Goal: Task Accomplishment & Management: Contribute content

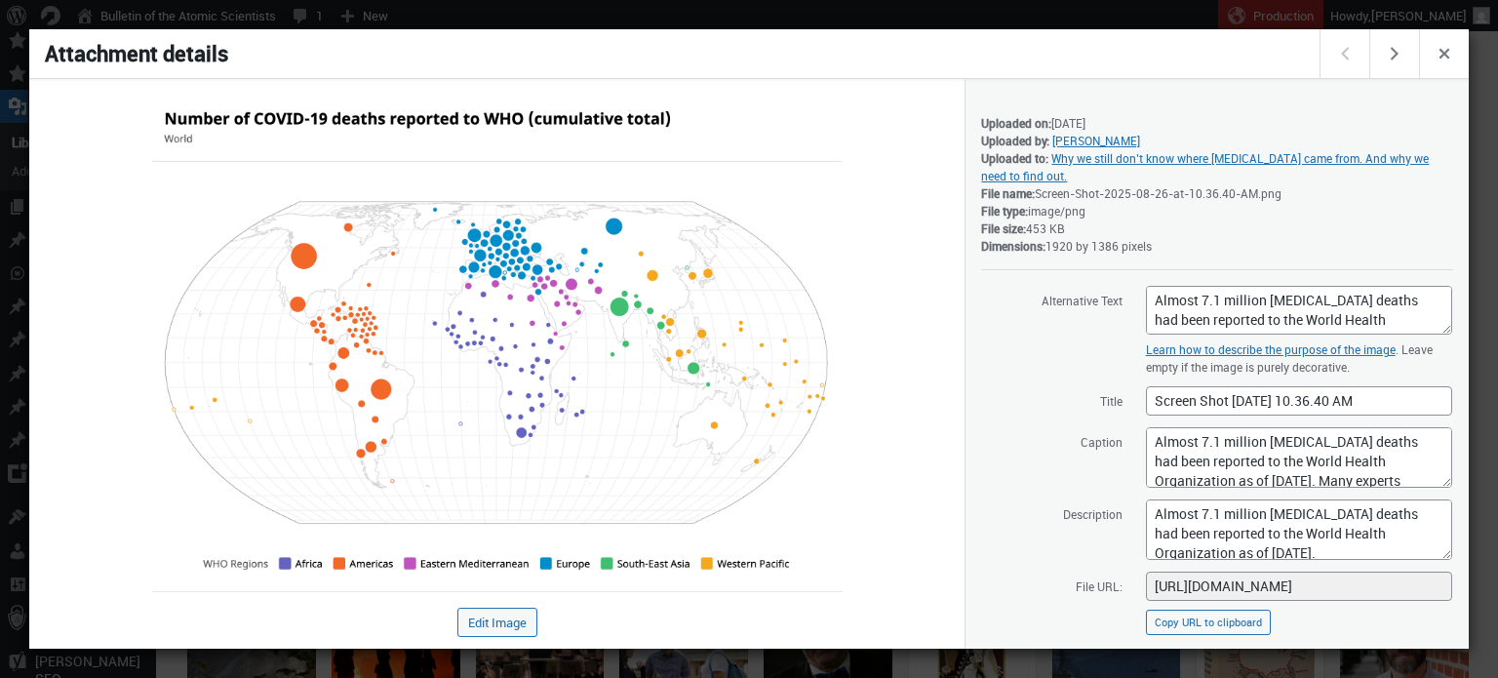
scroll to position [7, 0]
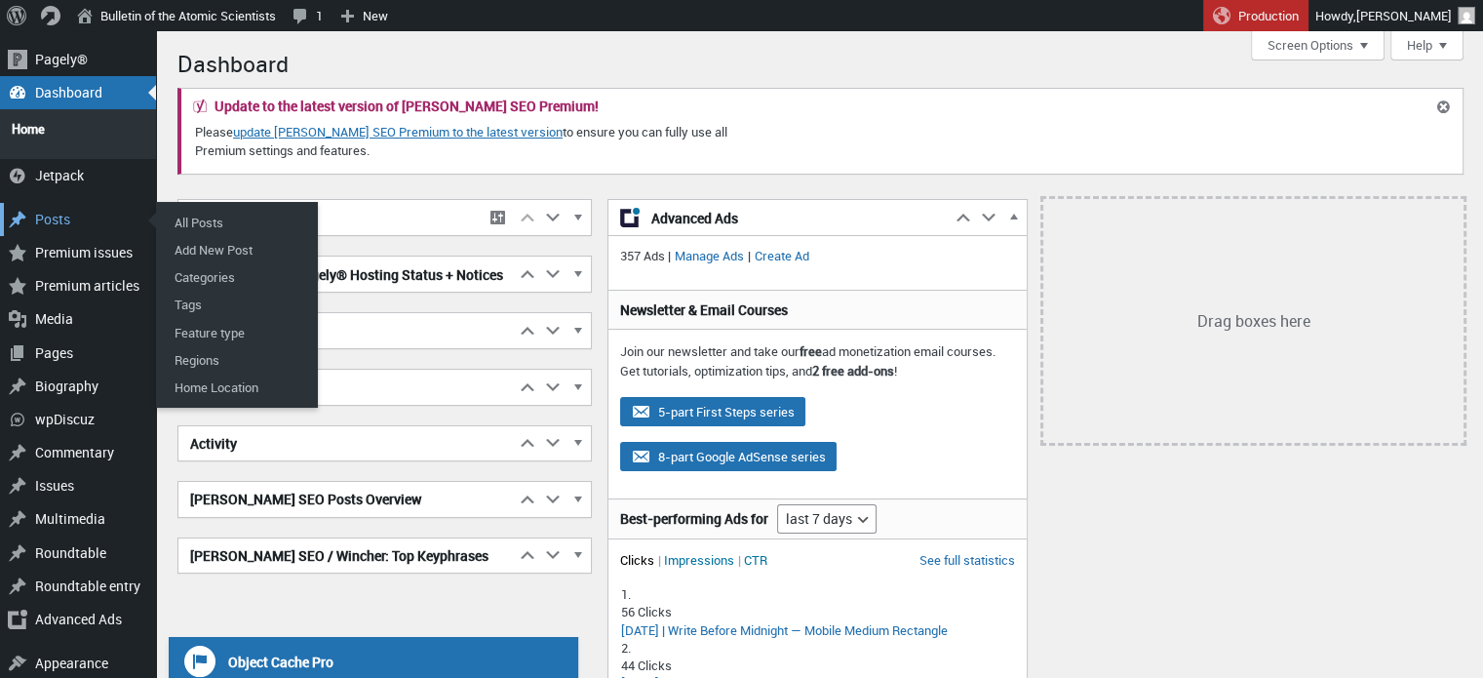
click at [60, 204] on div "Posts" at bounding box center [78, 219] width 156 height 33
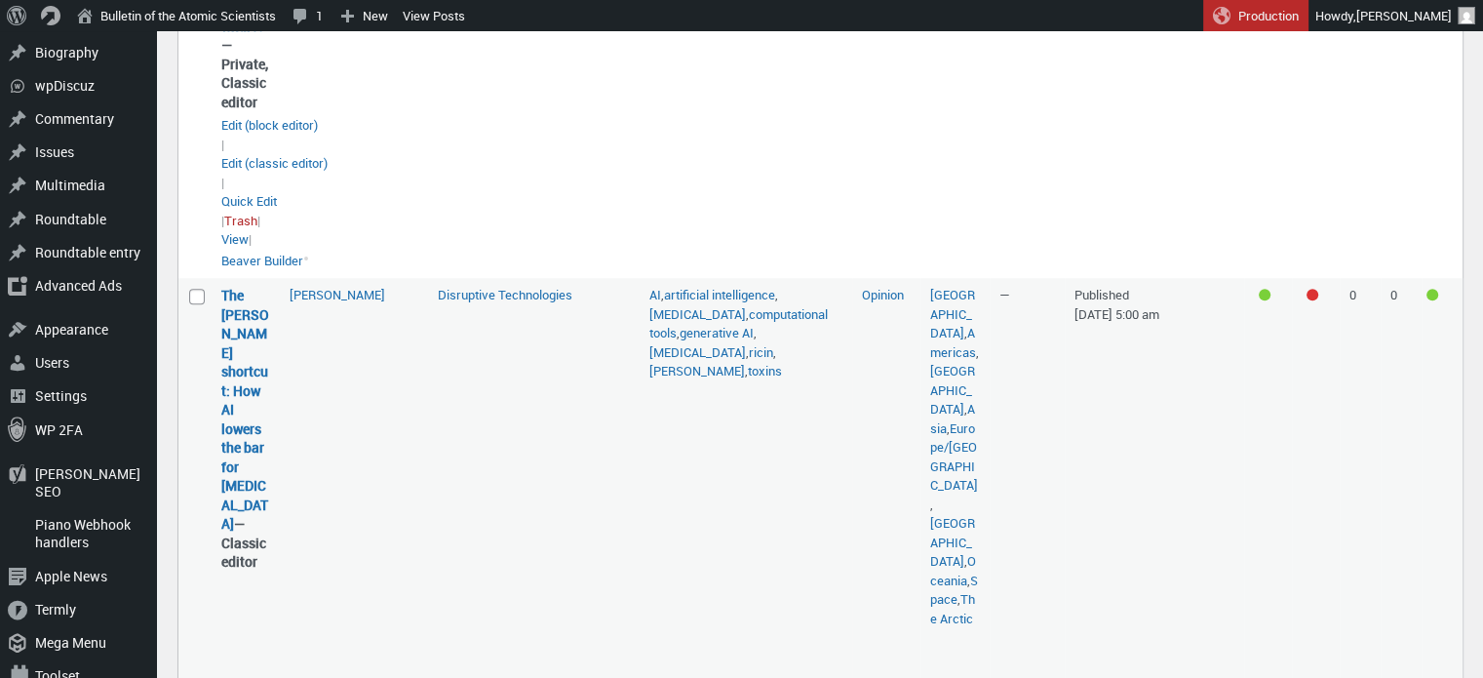
scroll to position [1560, 0]
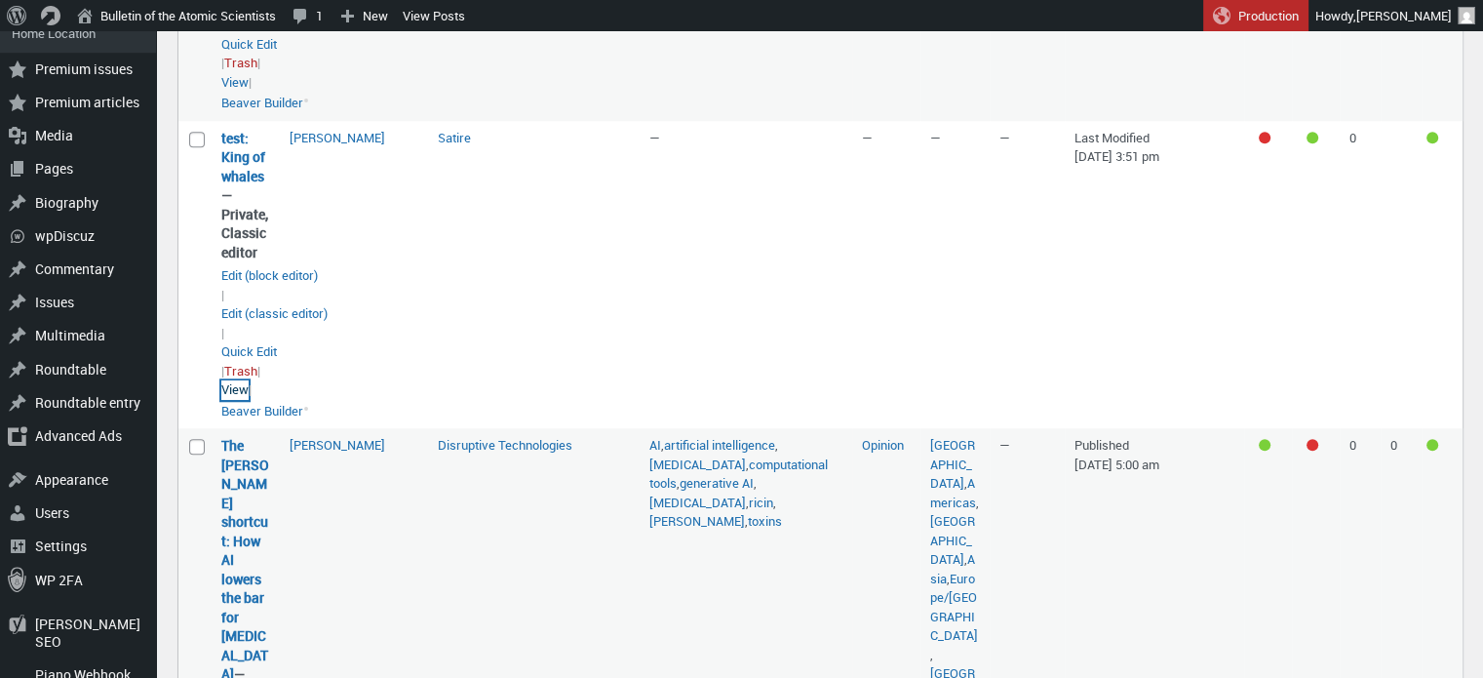
click at [242, 400] on link "View" at bounding box center [234, 390] width 27 height 20
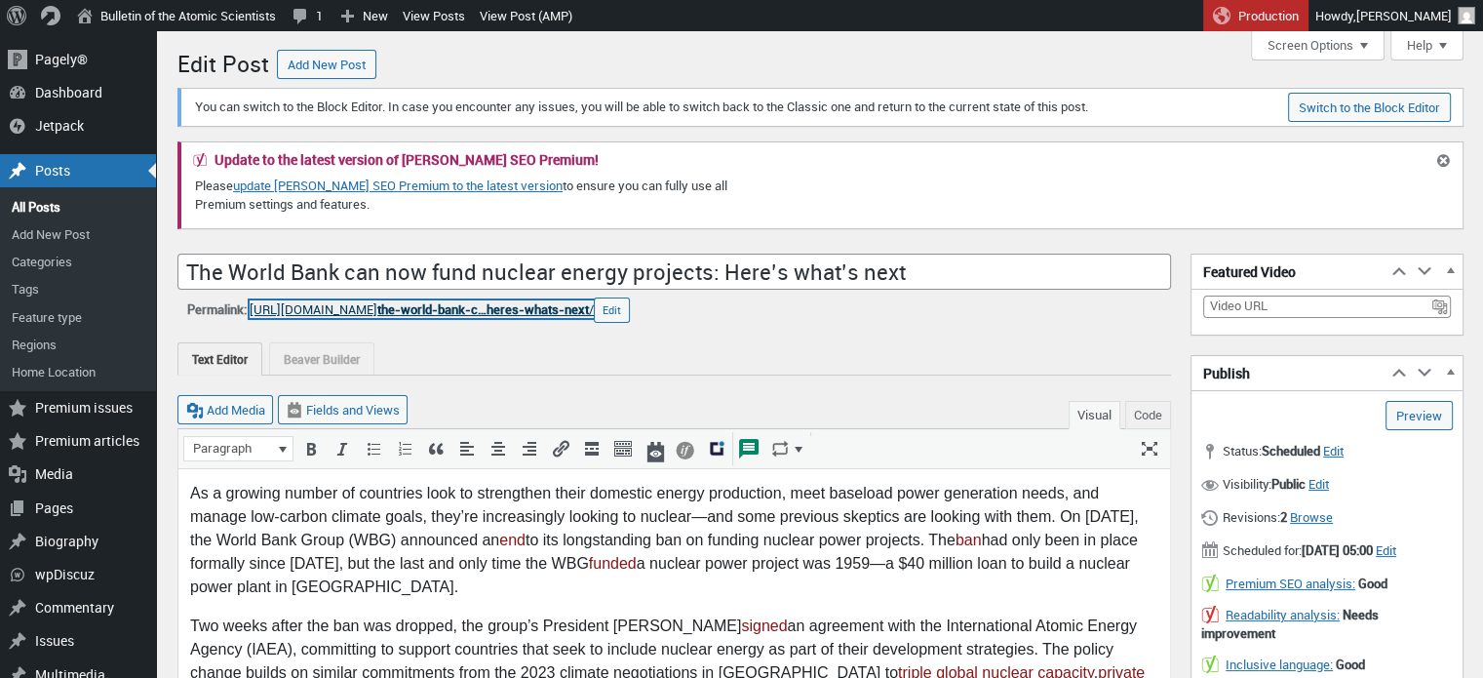
click at [538, 307] on span "the-world-bank-c…heres-whats-next" at bounding box center [483, 309] width 212 height 18
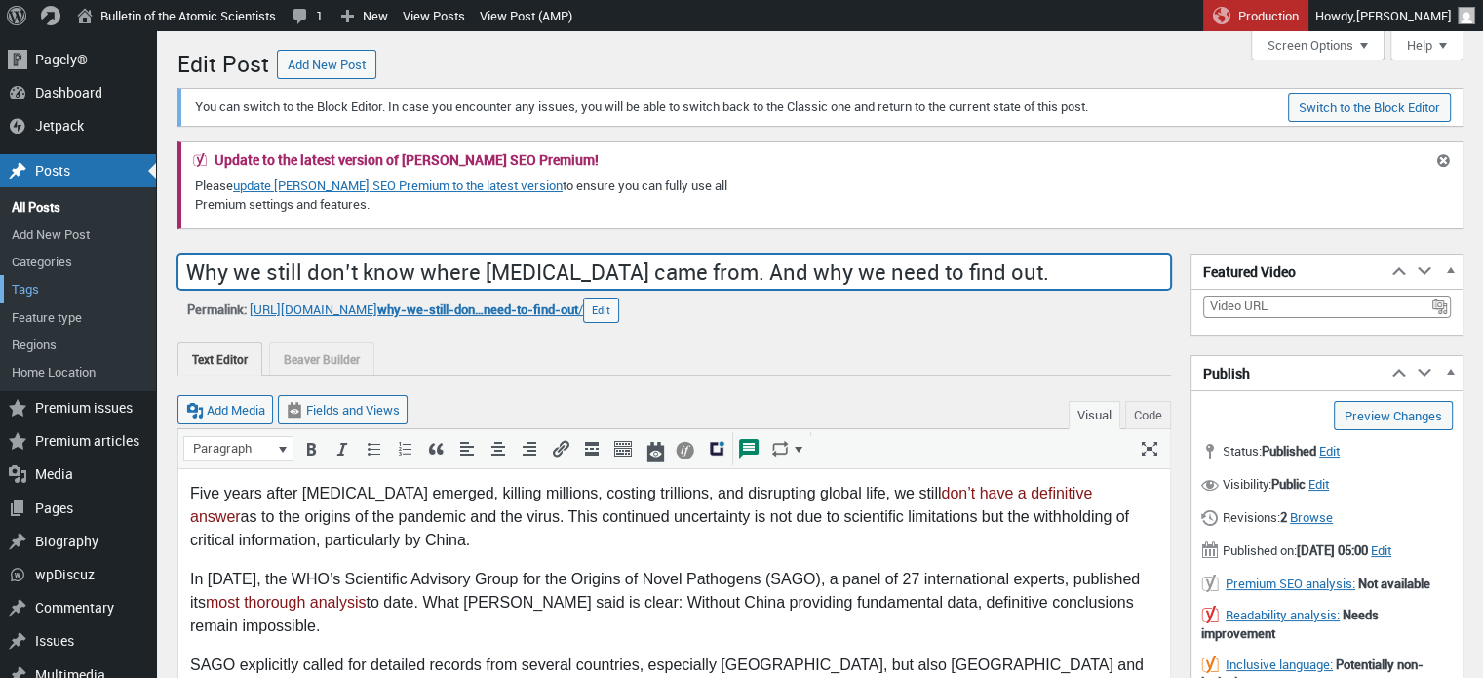
drag, startPoint x: 981, startPoint y: 273, endPoint x: 100, endPoint y: 278, distance: 880.6
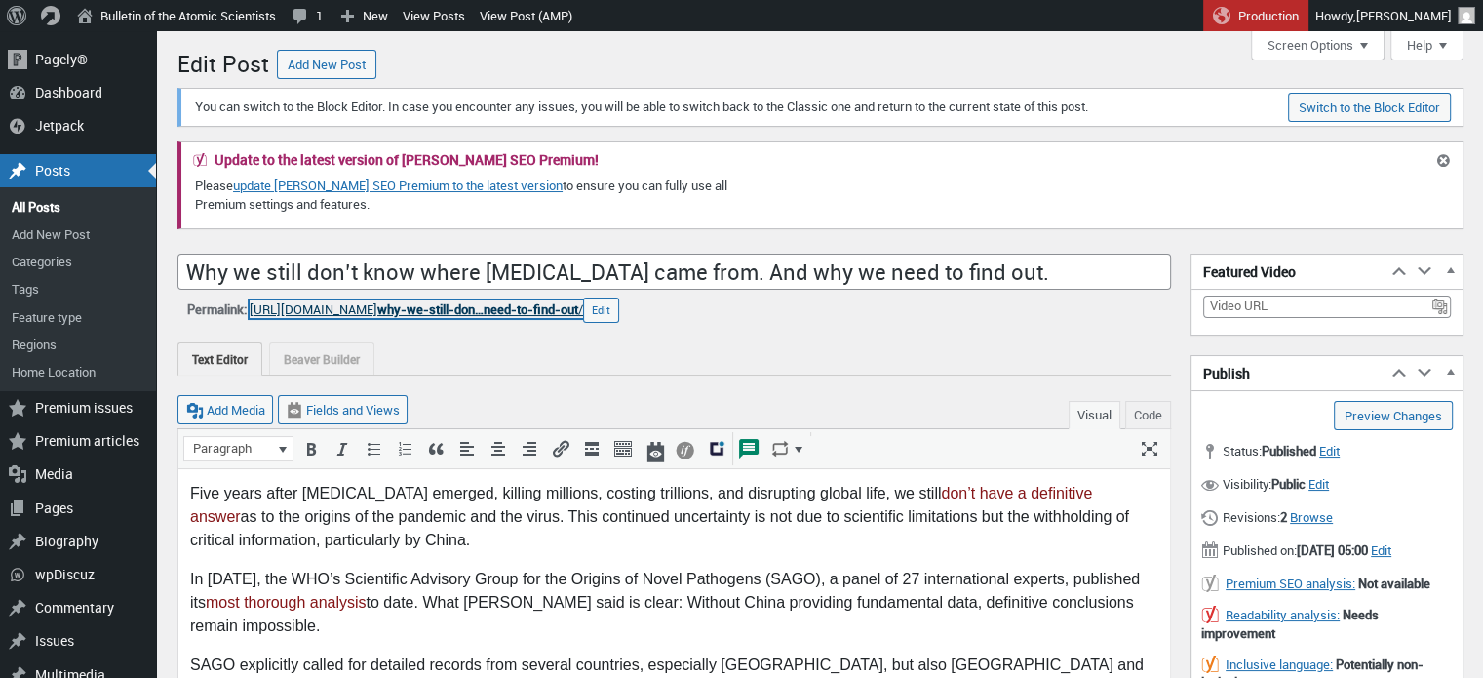
click at [557, 305] on span "why-we-still-don…need-to-find-out" at bounding box center [477, 309] width 201 height 18
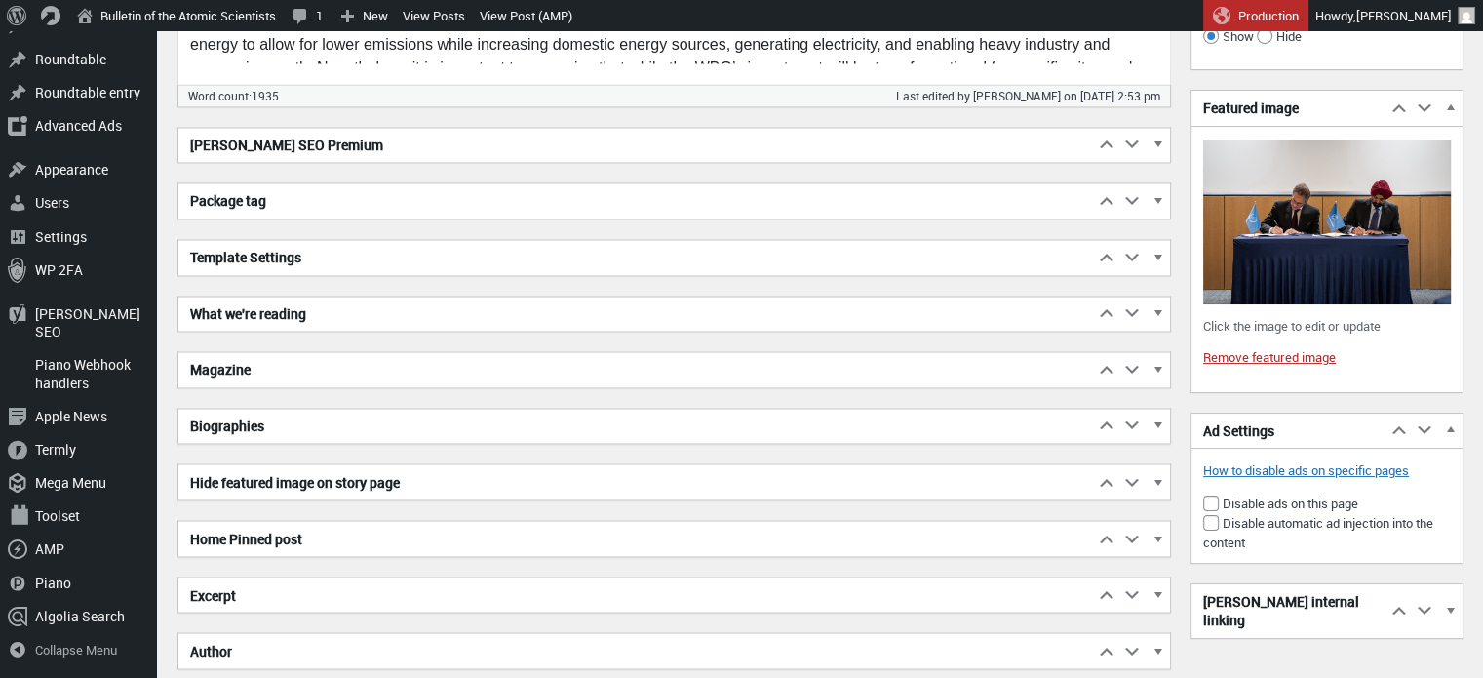
scroll to position [3413, 0]
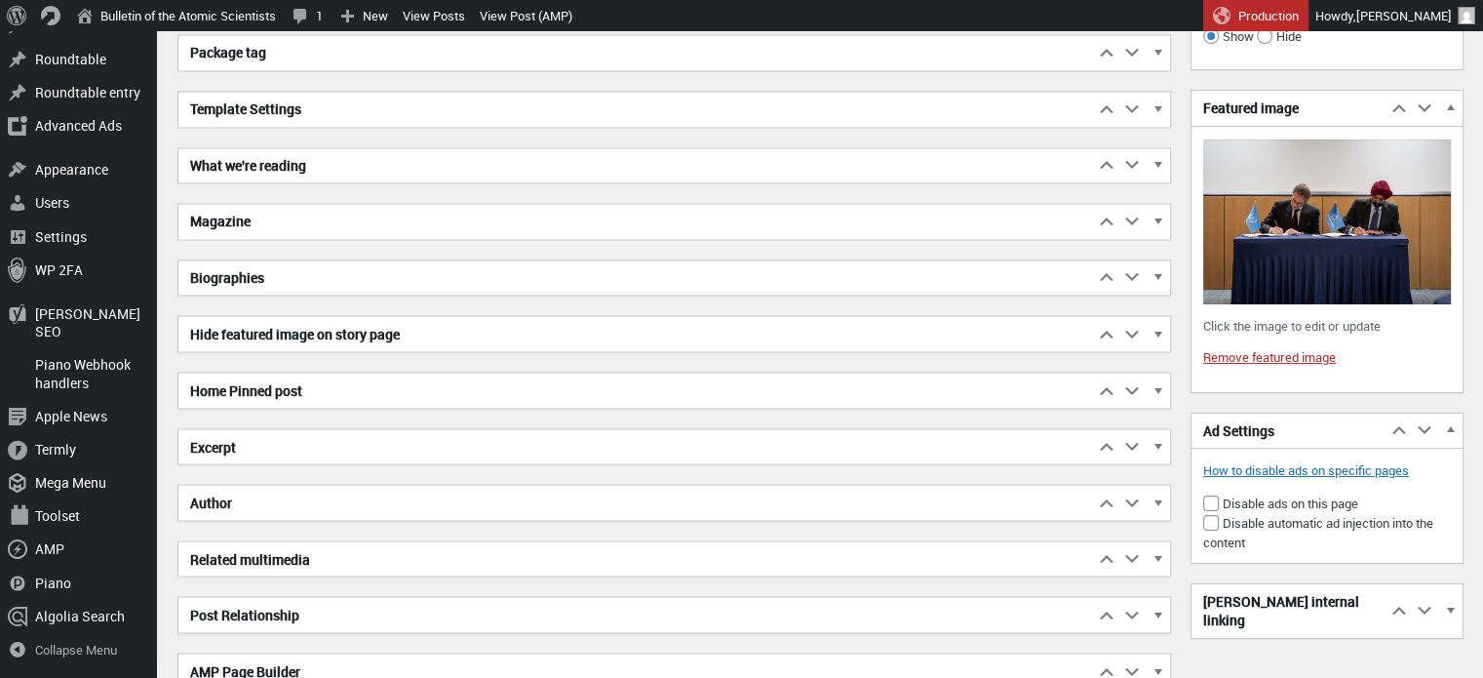
click at [326, 451] on h2 "Excerpt" at bounding box center [636, 446] width 916 height 35
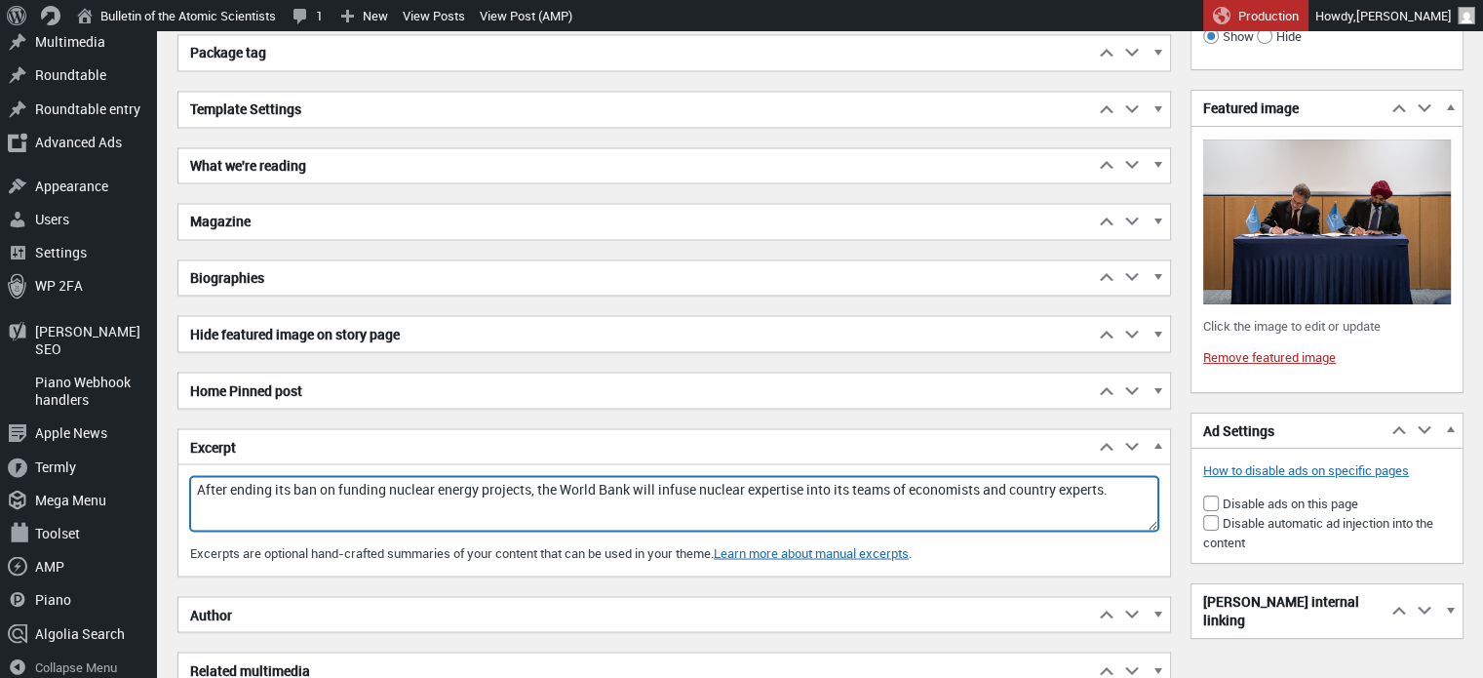
drag, startPoint x: 1109, startPoint y: 483, endPoint x: 158, endPoint y: 498, distance: 950.9
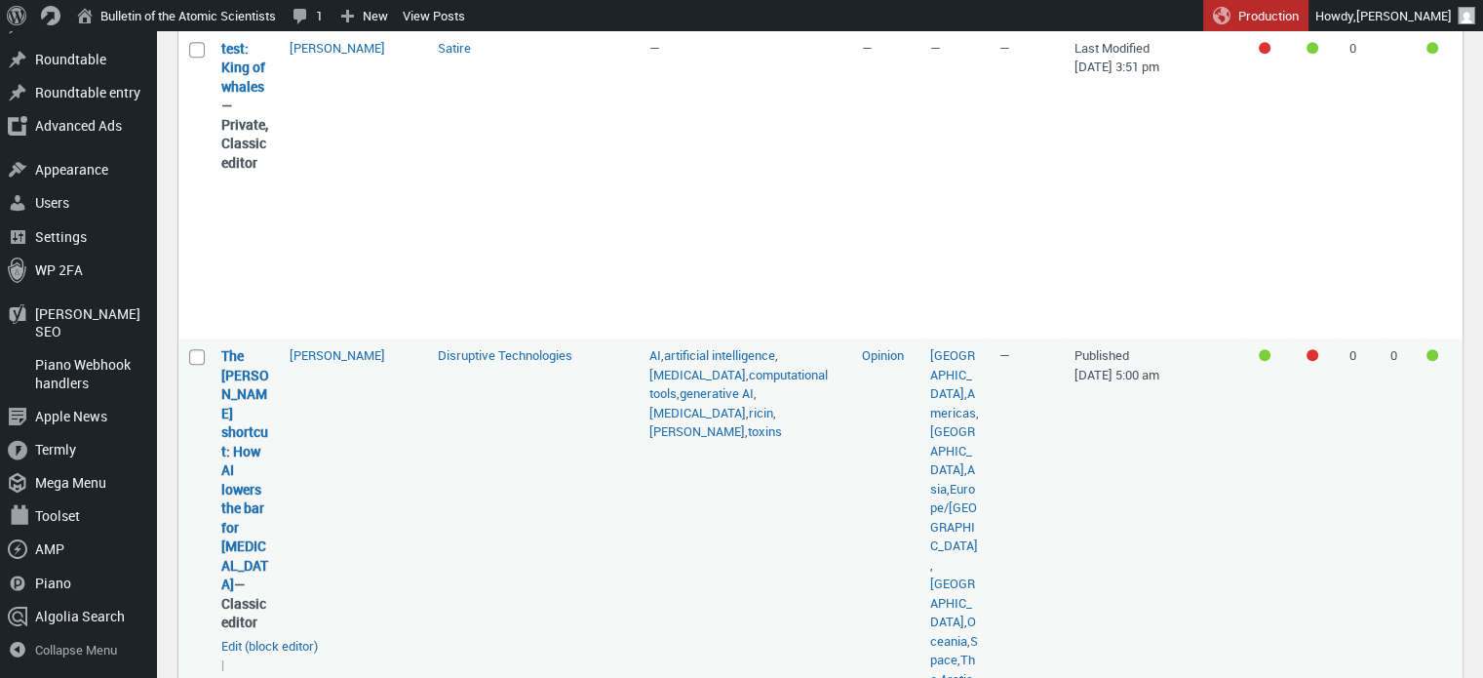
scroll to position [1755, 0]
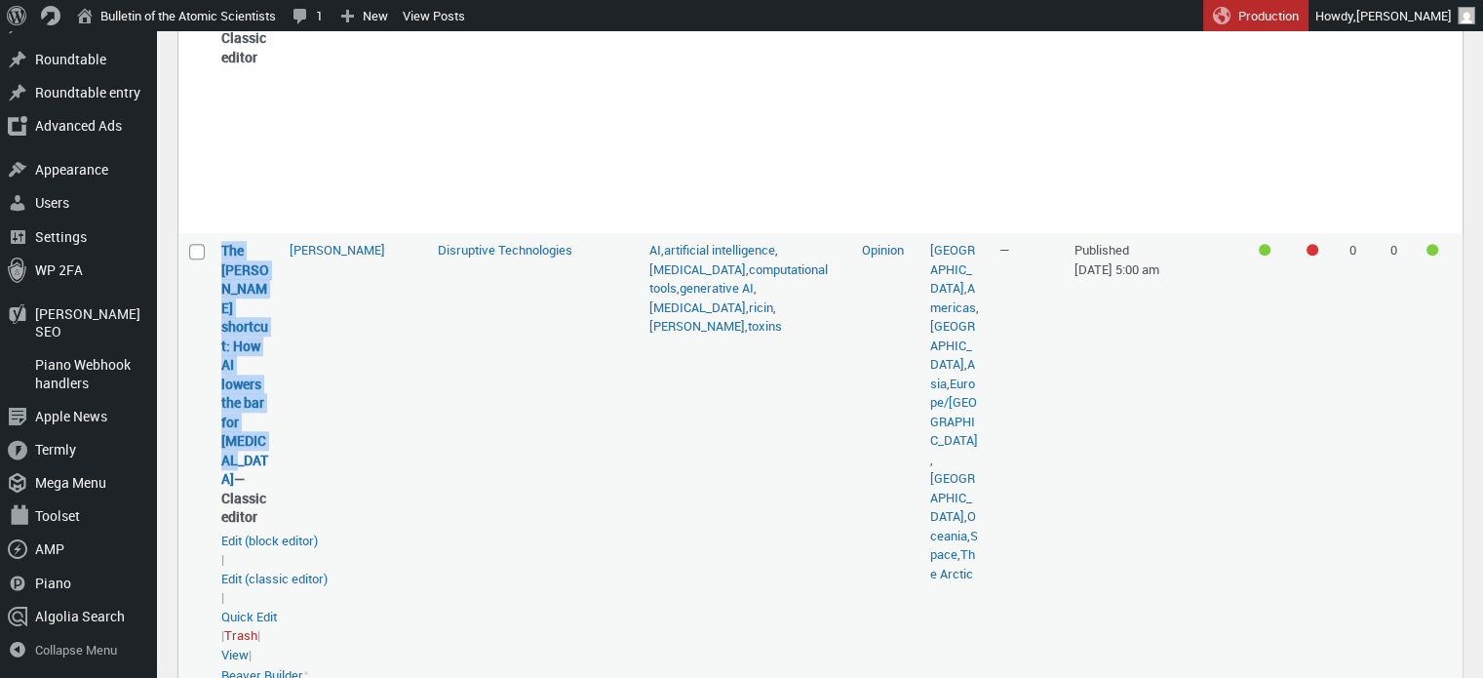
drag, startPoint x: 228, startPoint y: 491, endPoint x: 219, endPoint y: 292, distance: 200.1
click at [219, 292] on td "The [PERSON_NAME] shortcut: How AI lowers the bar for [MEDICAL_DATA] — Classic …" at bounding box center [246, 462] width 68 height 459
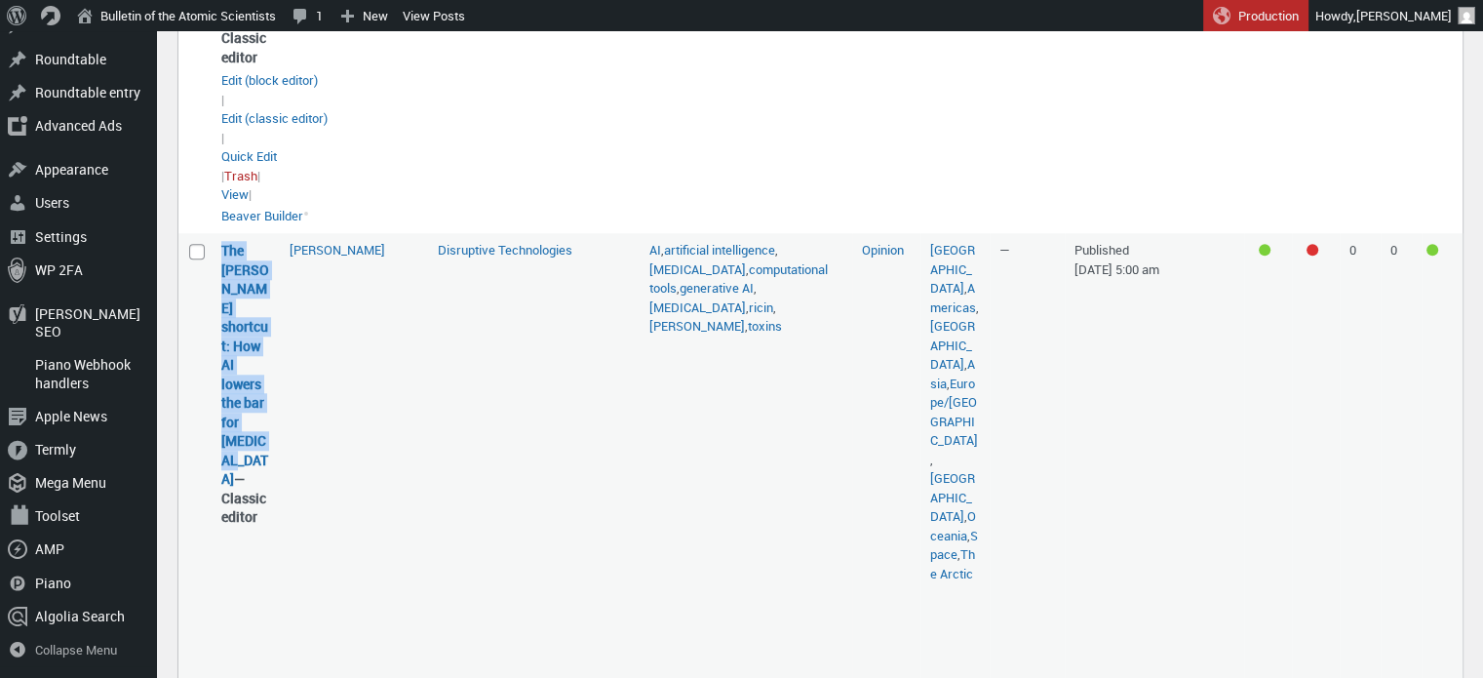
copy link "The [PERSON_NAME] shortcut: How AI lowers the bar for [MEDICAL_DATA]"
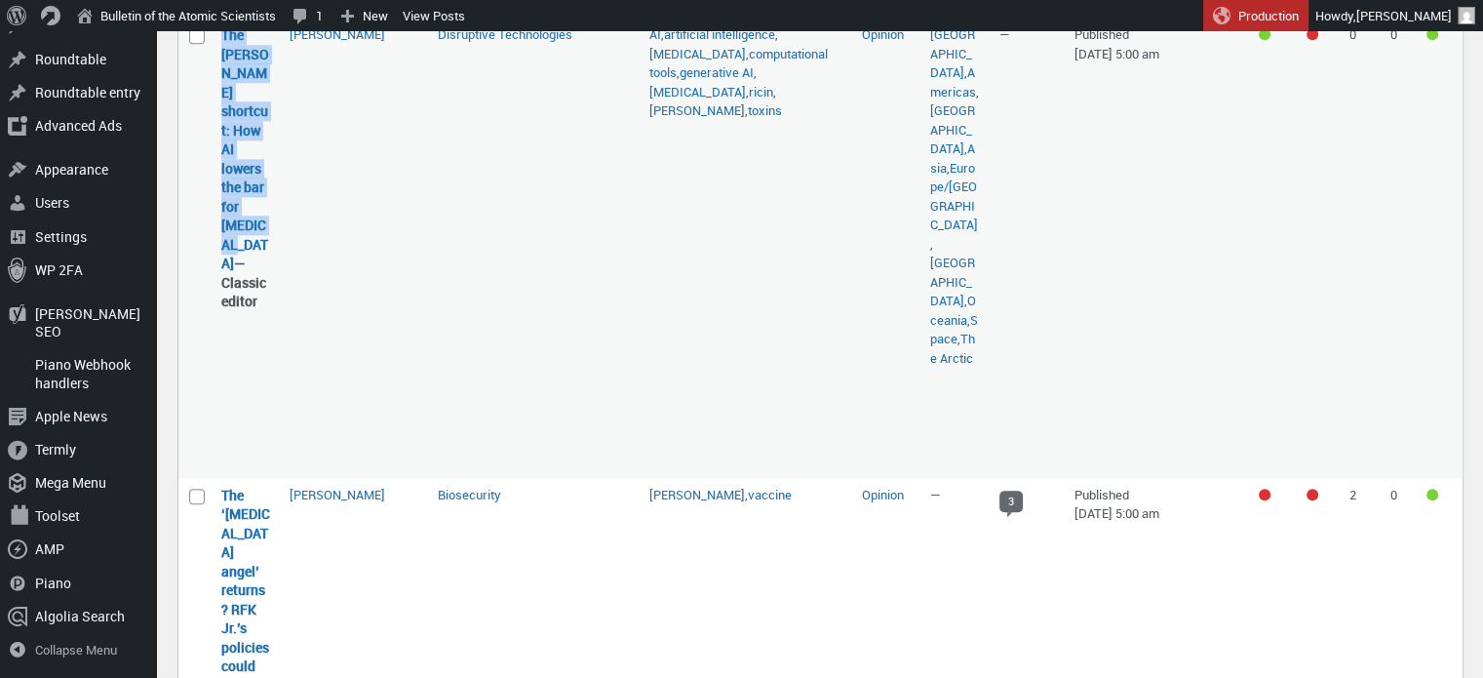
scroll to position [2243, 0]
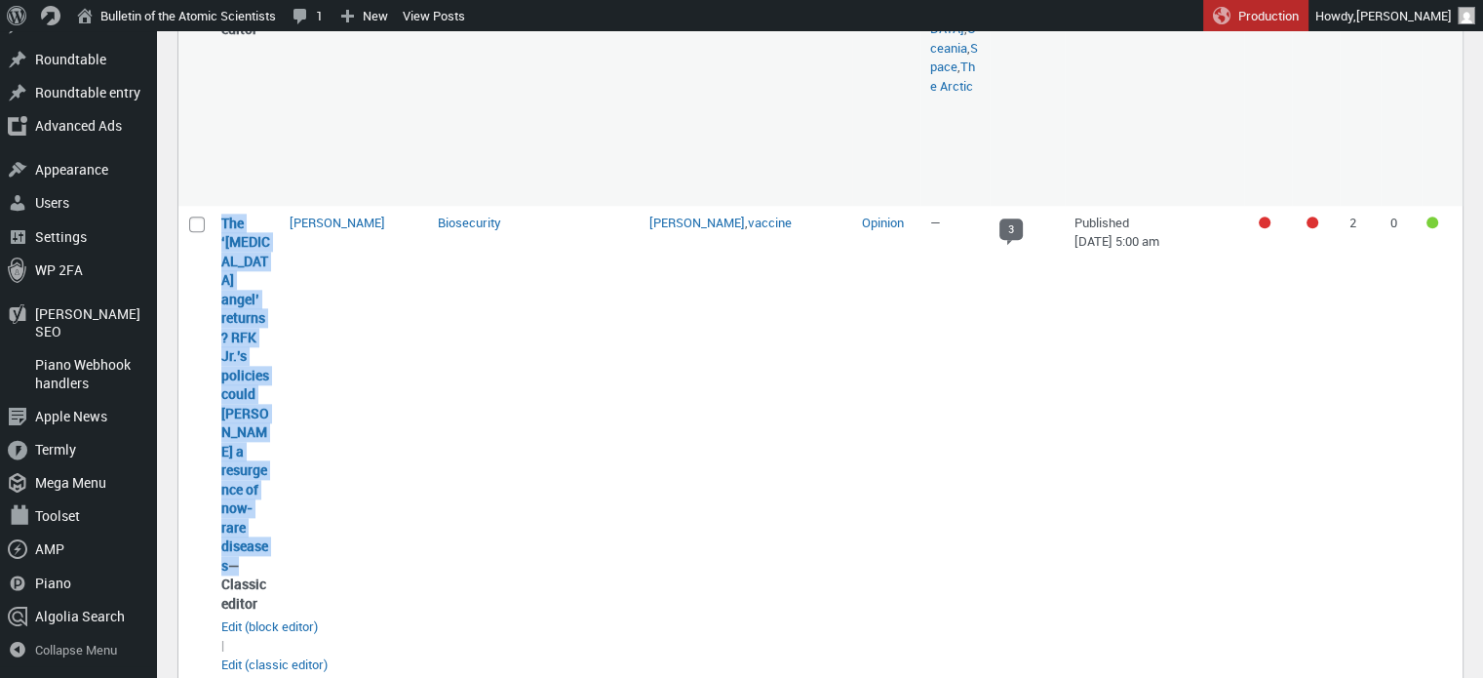
drag, startPoint x: 230, startPoint y: 526, endPoint x: 218, endPoint y: 245, distance: 281.1
click at [218, 245] on td "The ‘[MEDICAL_DATA] angel’ returns? [PERSON_NAME]’s policies could [PERSON_NAME…" at bounding box center [246, 492] width 68 height 573
copy strong "The ‘[MEDICAL_DATA] angel’ returns? RFK Jr.’s policies could [PERSON_NAME] a re…"
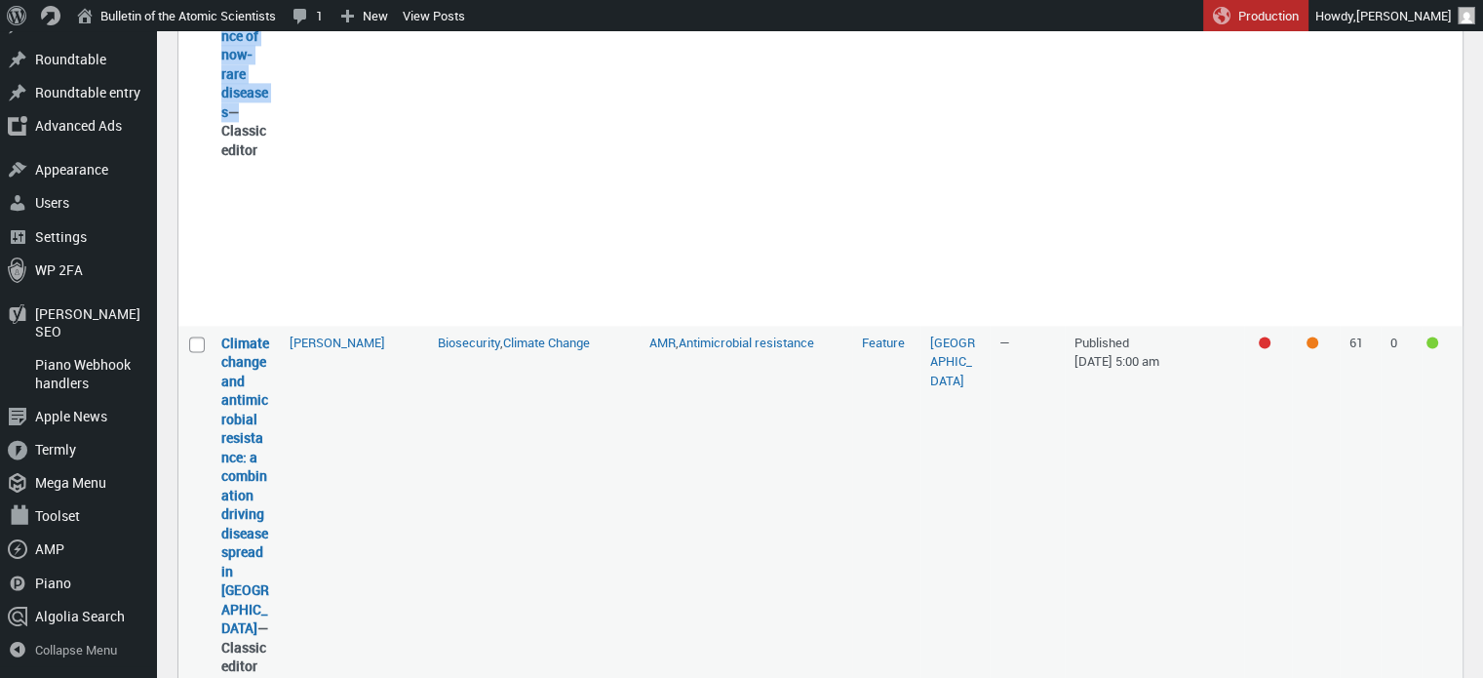
scroll to position [2730, 0]
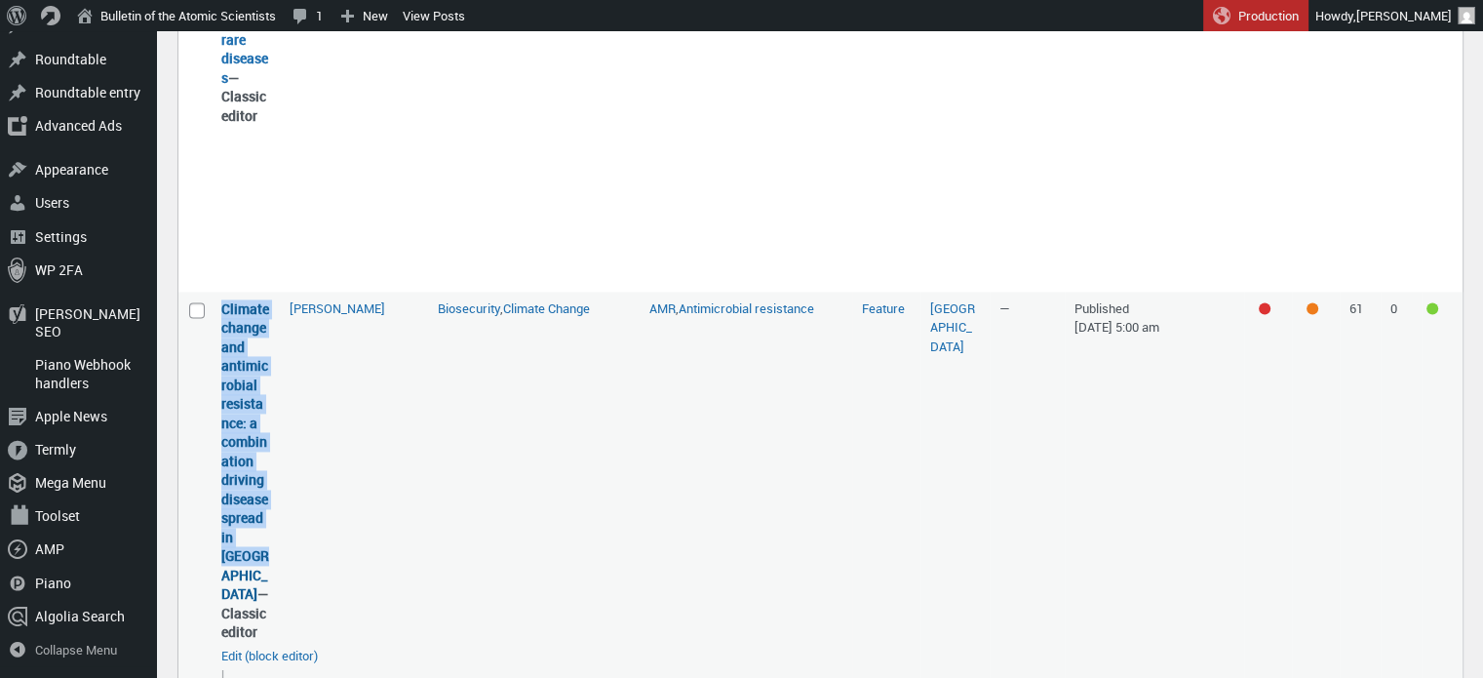
drag, startPoint x: 260, startPoint y: 515, endPoint x: 222, endPoint y: 274, distance: 243.9
click at [222, 299] on strong "Climate change and antimicrobial resistance: a combination driving disease spre…" at bounding box center [245, 470] width 49 height 342
copy link "Climate change and antimicrobial resistance: a combination driving disease spre…"
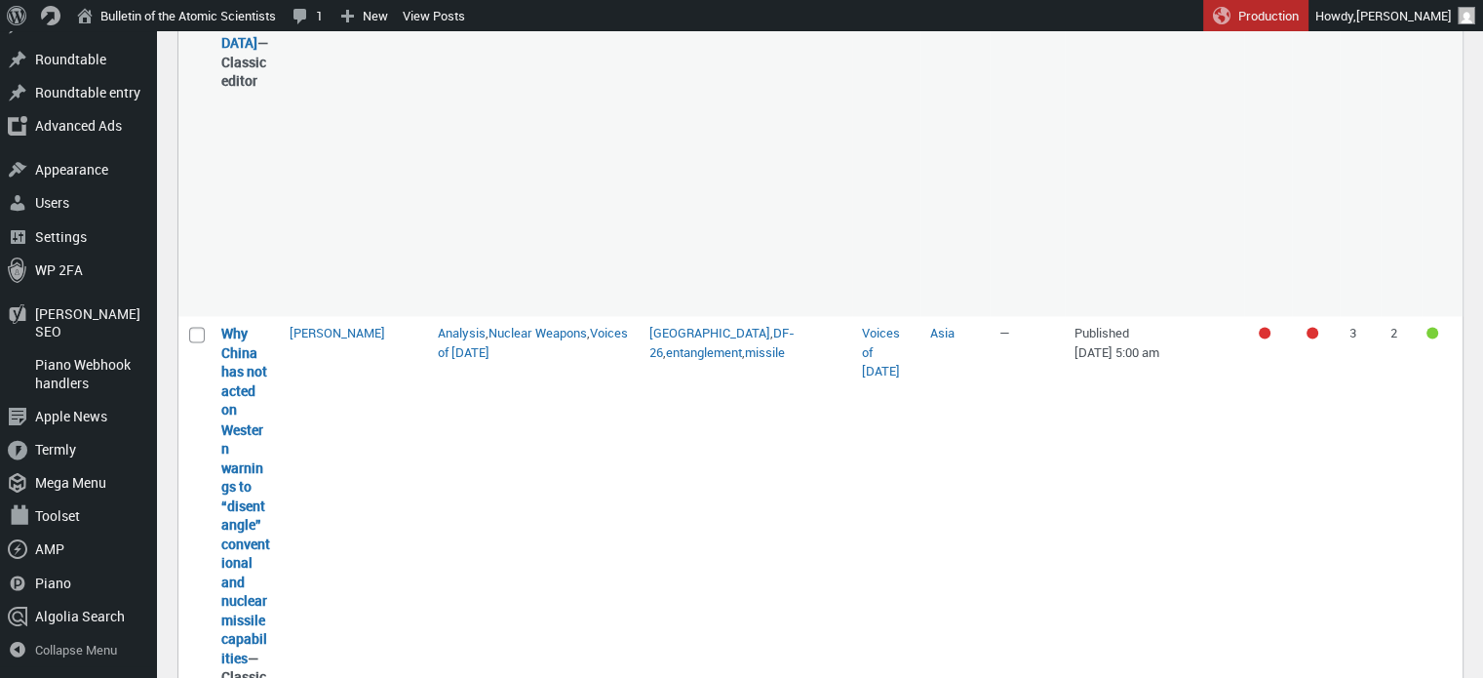
scroll to position [3316, 0]
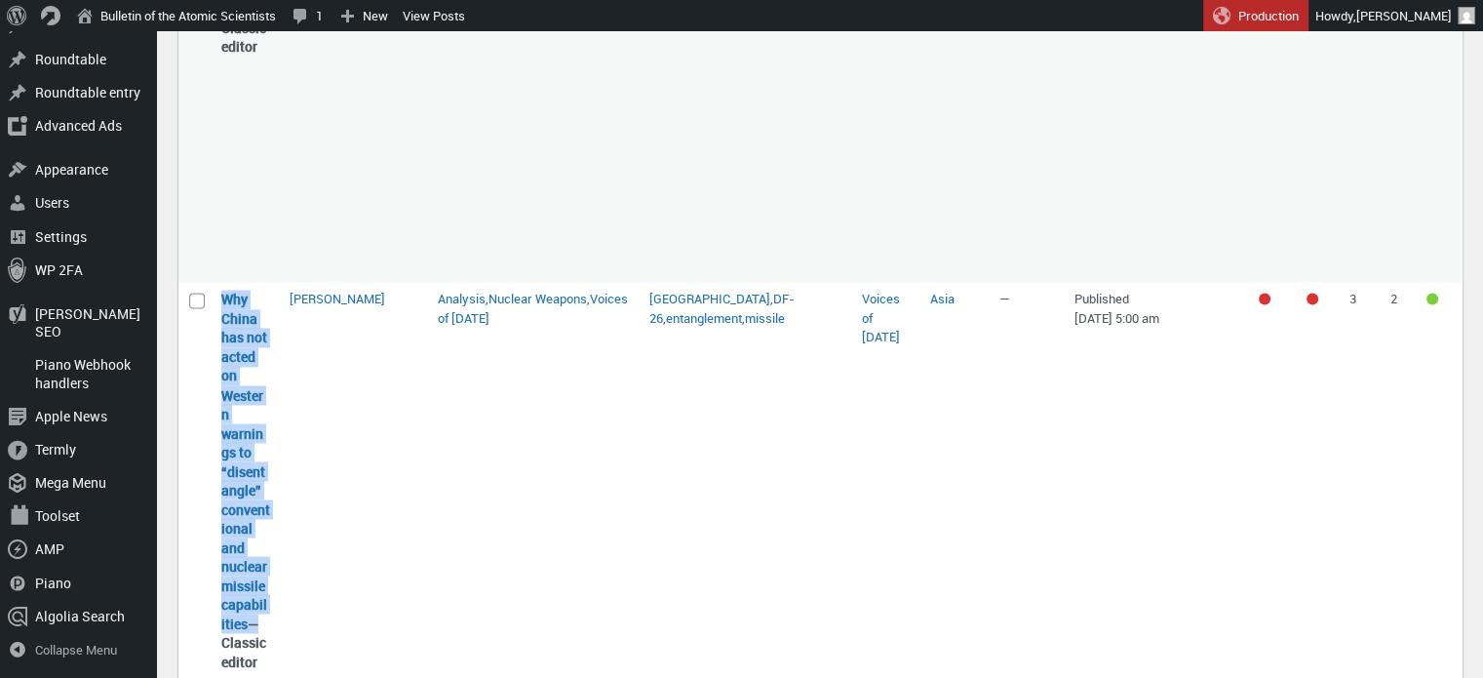
drag, startPoint x: 250, startPoint y: 486, endPoint x: 217, endPoint y: 245, distance: 243.0
click at [217, 282] on td "Why China has not acted on Western warnings to “disentangle” conventional and n…" at bounding box center [246, 559] width 68 height 555
copy strong "Why China has not acted on Western warnings to “disentangle” conventional and n…"
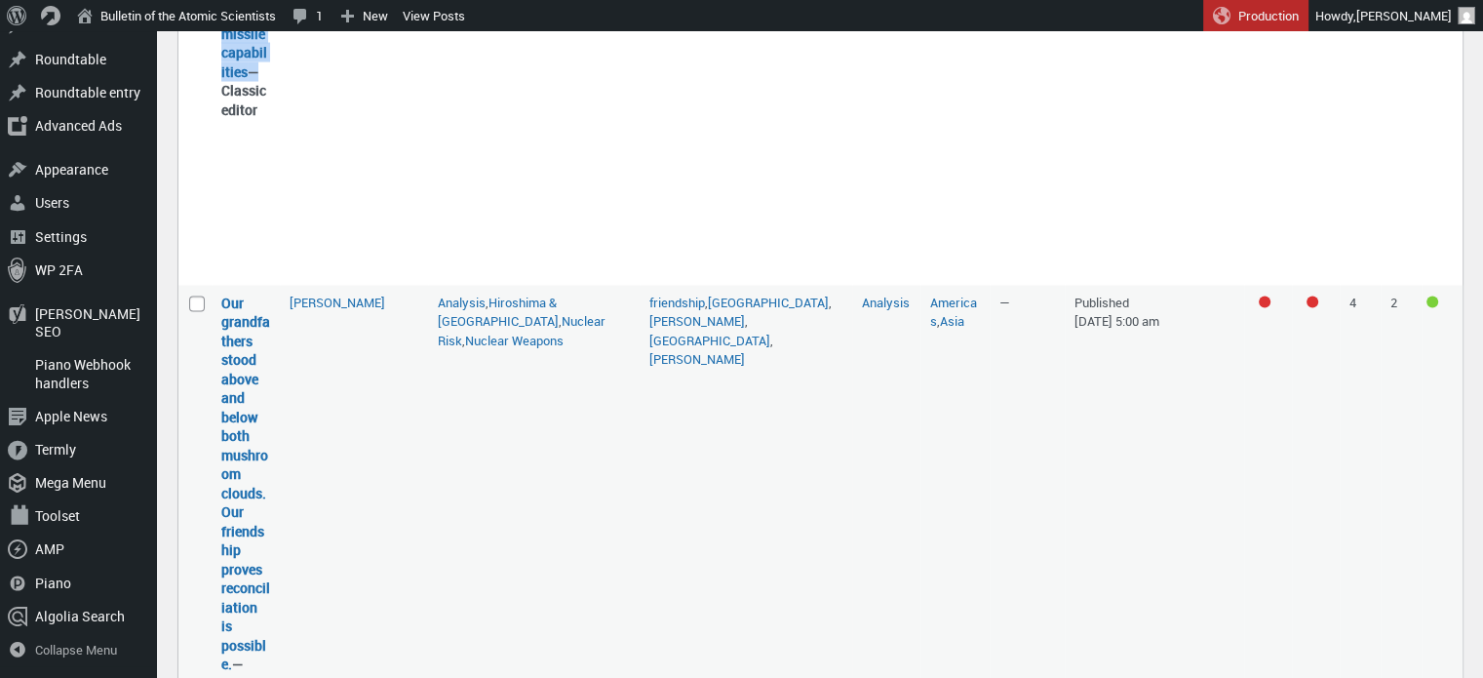
scroll to position [3901, 0]
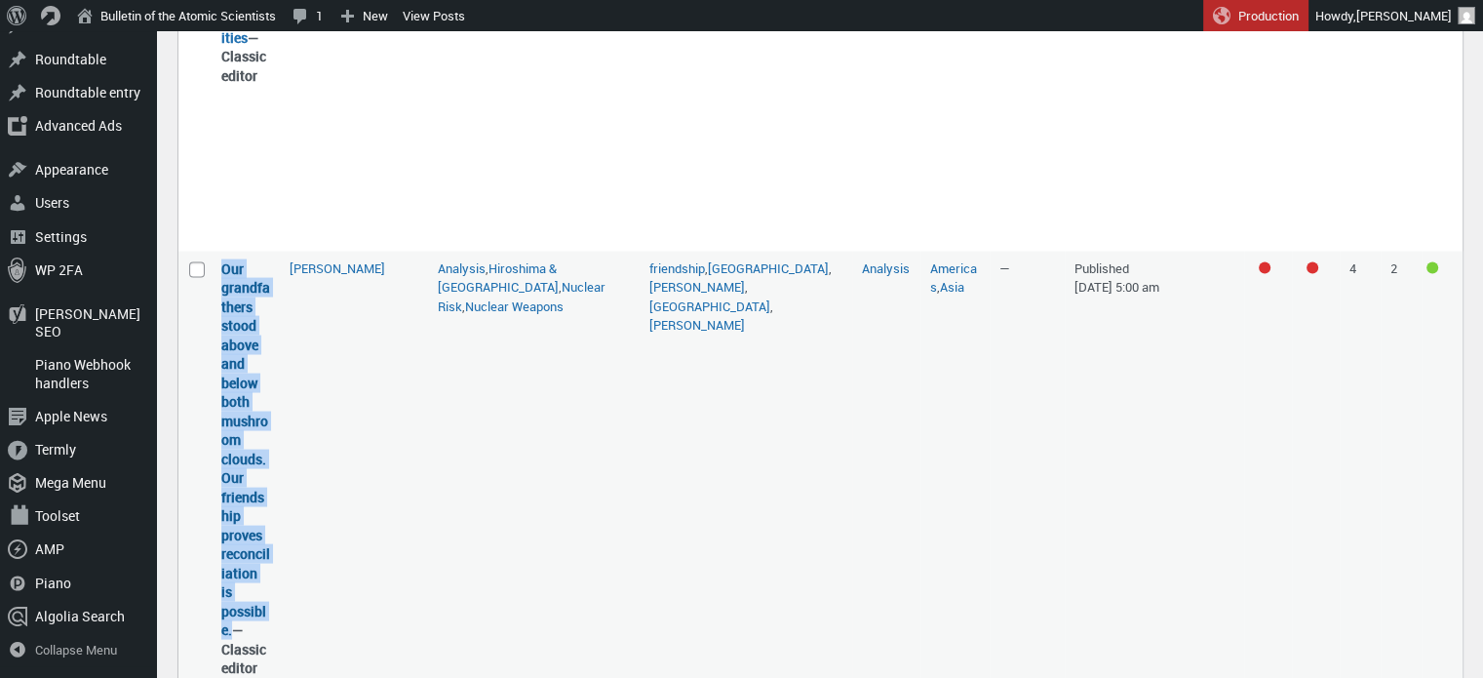
drag, startPoint x: 232, startPoint y: 549, endPoint x: 222, endPoint y: 206, distance: 343.4
click at [222, 259] on strong "Our grandfathers stood above and below both mushroom clouds. Our friendship pro…" at bounding box center [245, 468] width 49 height 418
copy link "Our grandfathers stood above and below both mushroom clouds. Our friendship pro…"
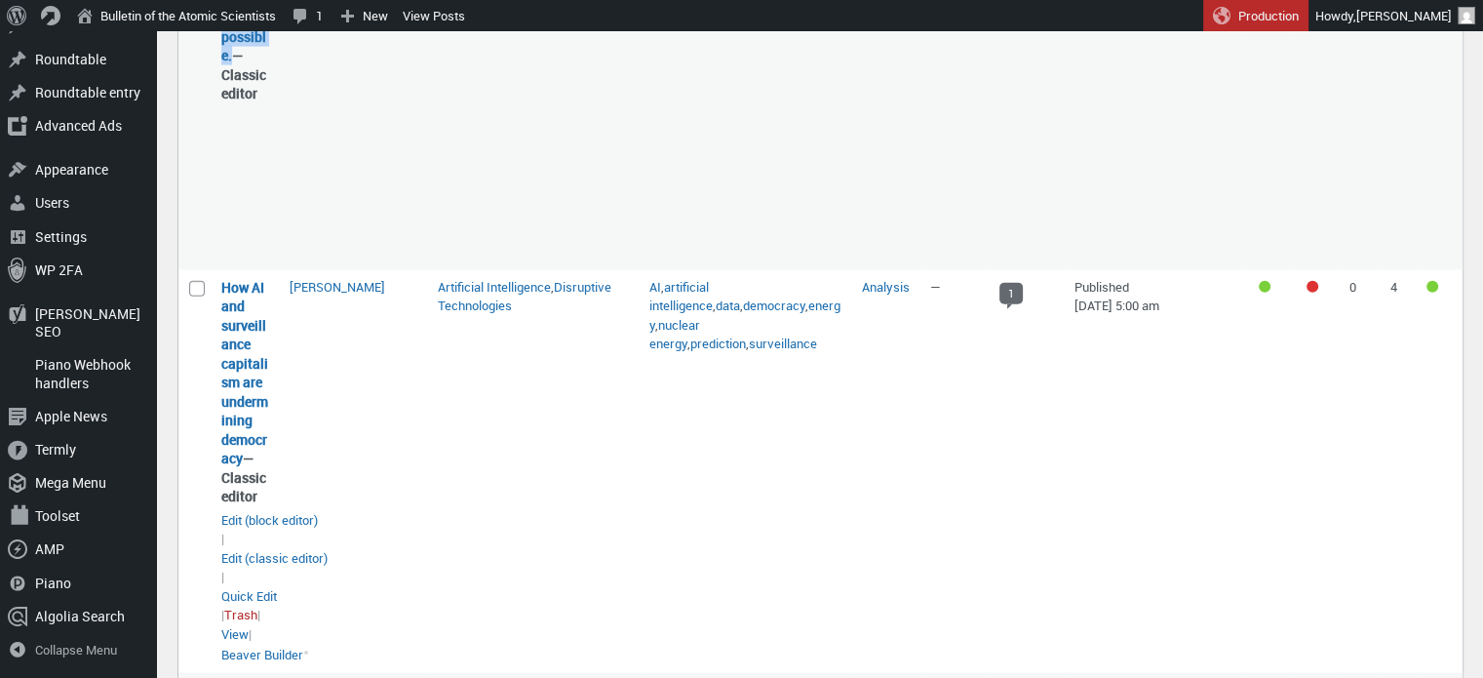
scroll to position [4486, 0]
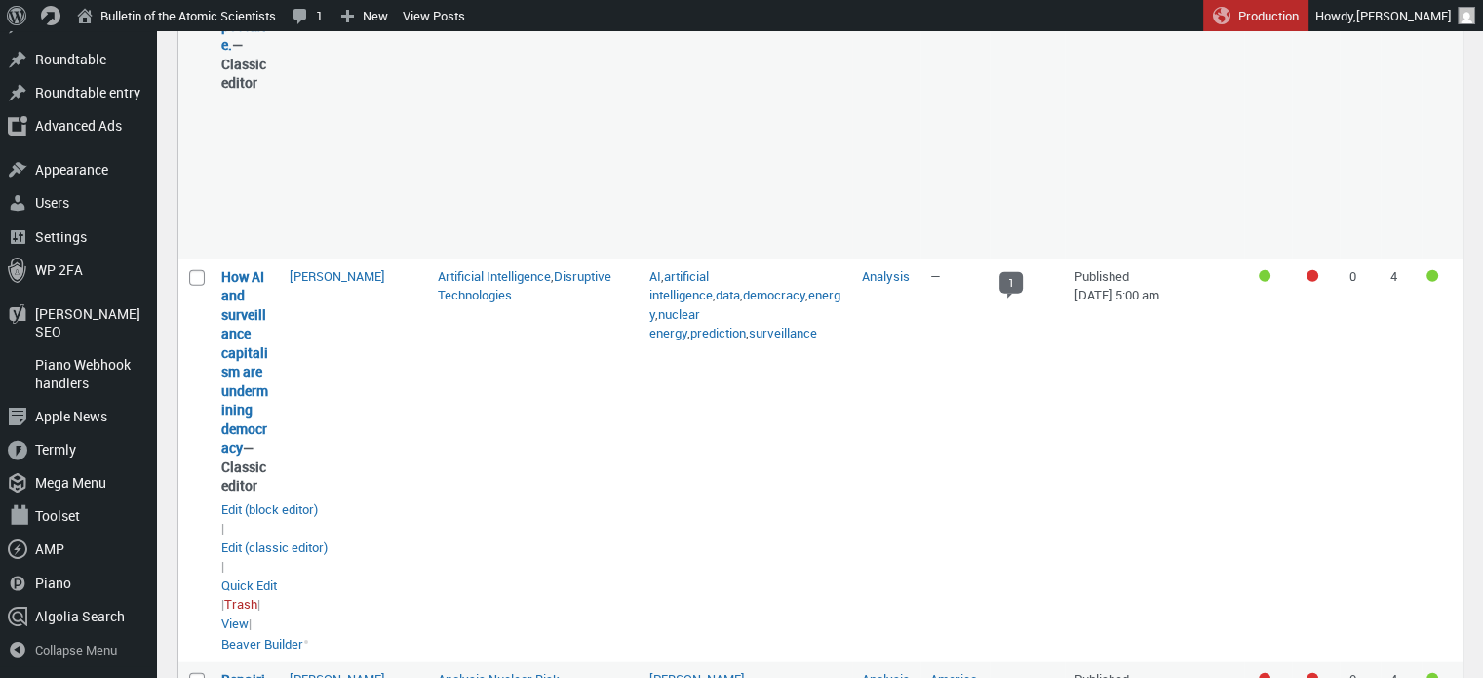
click at [400, 338] on td "[PERSON_NAME]" at bounding box center [354, 460] width 148 height 403
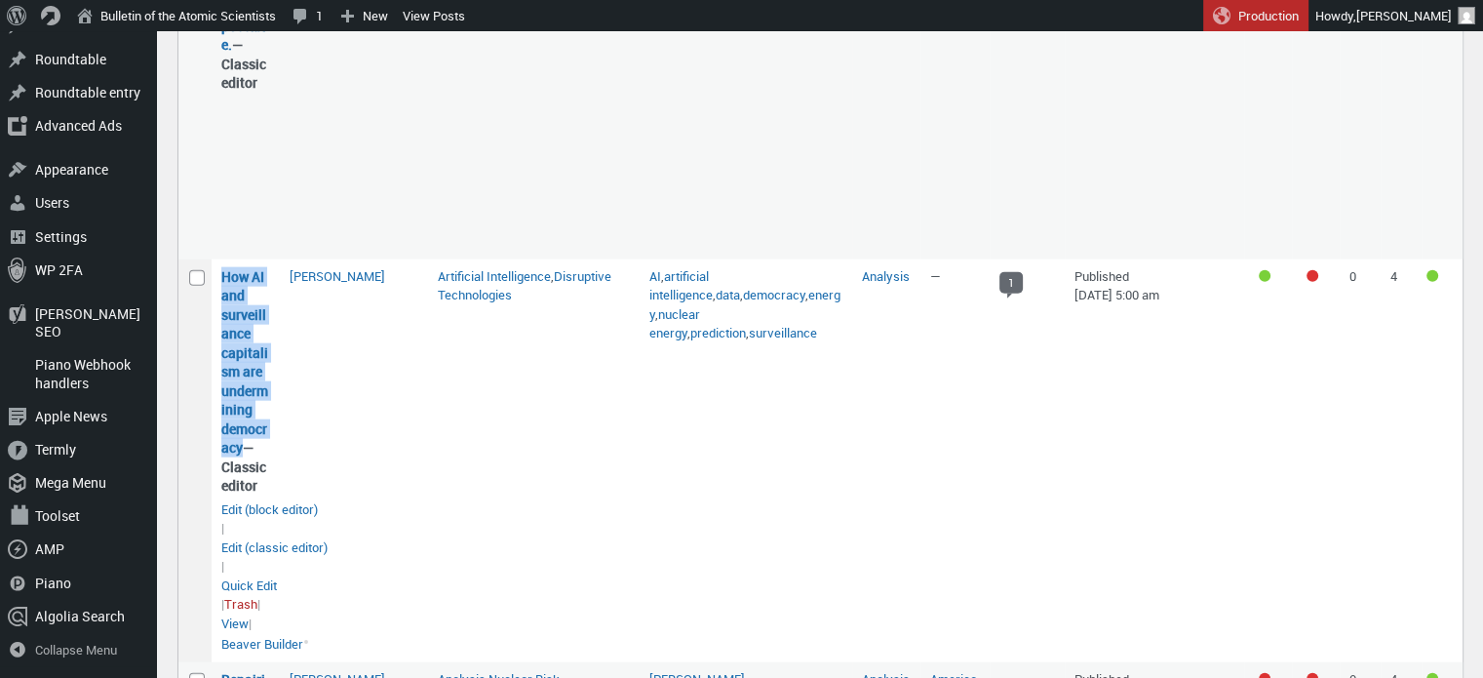
drag, startPoint x: 242, startPoint y: 367, endPoint x: 207, endPoint y: 196, distance: 174.2
click at [207, 259] on tr "Select How AI and surveillance capitalism are undermining democracy “How AI and…" at bounding box center [820, 460] width 1284 height 403
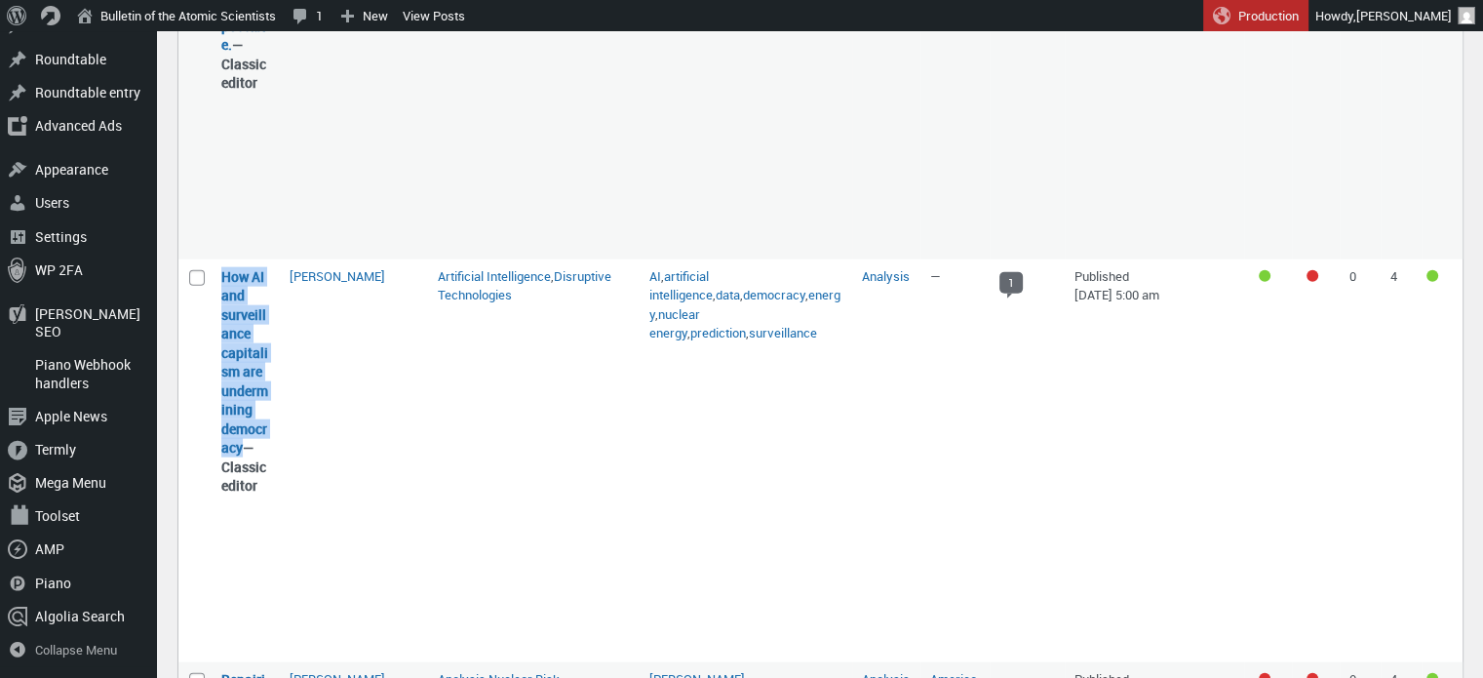
copy tr "Select How AI and surveillance capitalism are undermining democracy “How AI and…"
